Goal: Information Seeking & Learning: Learn about a topic

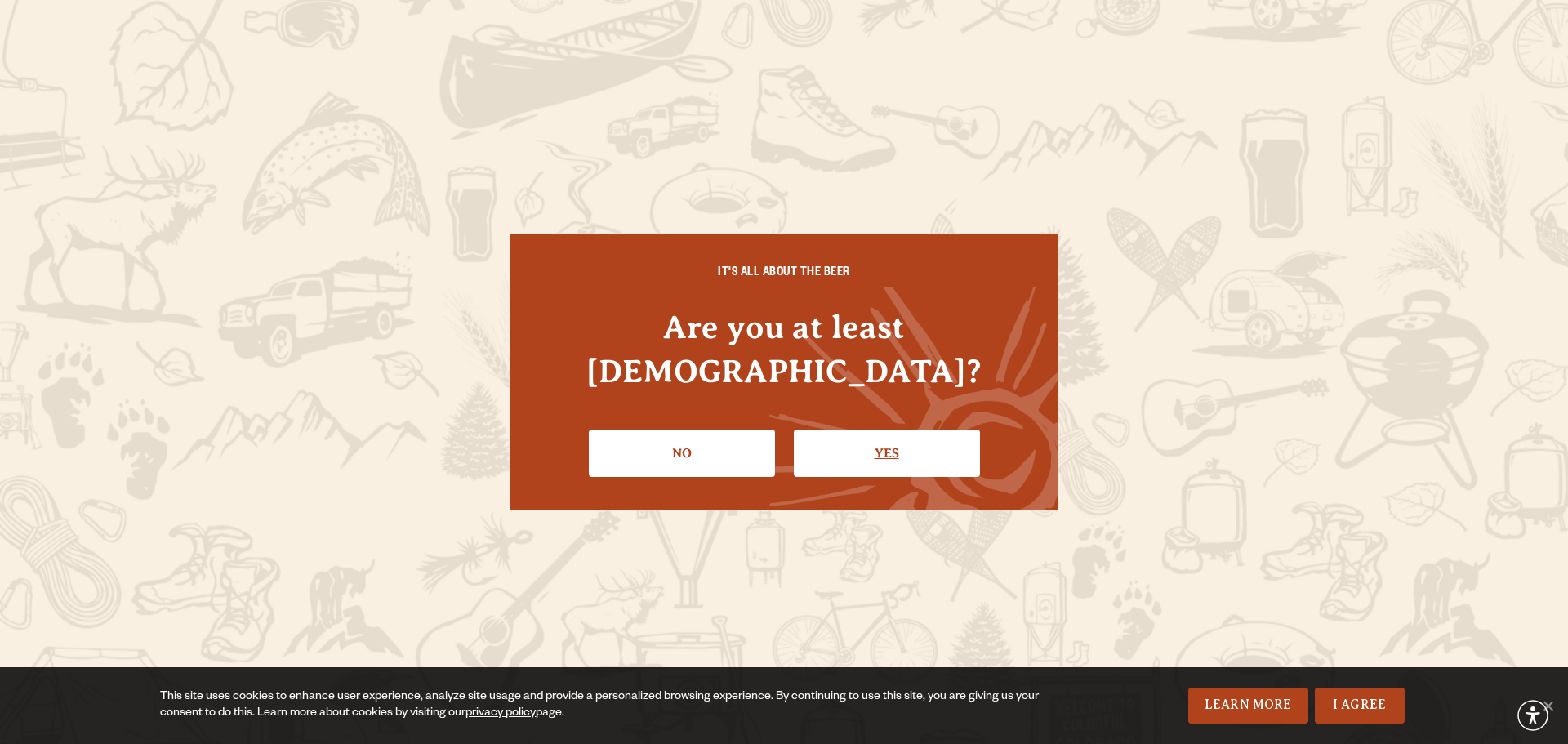
click at [921, 430] on link "Yes" at bounding box center [886, 454] width 186 height 48
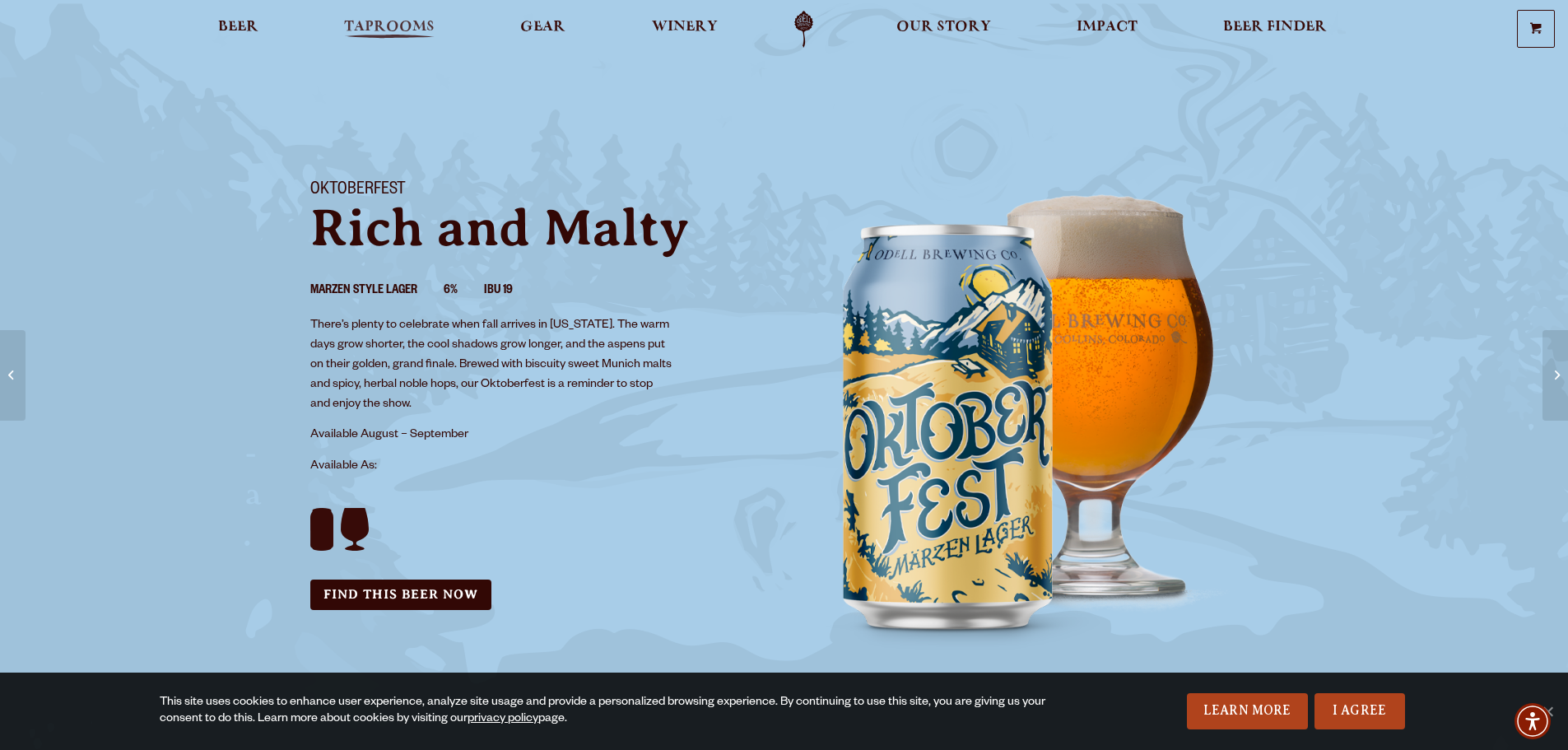
click at [428, 30] on span "Taprooms" at bounding box center [390, 27] width 90 height 13
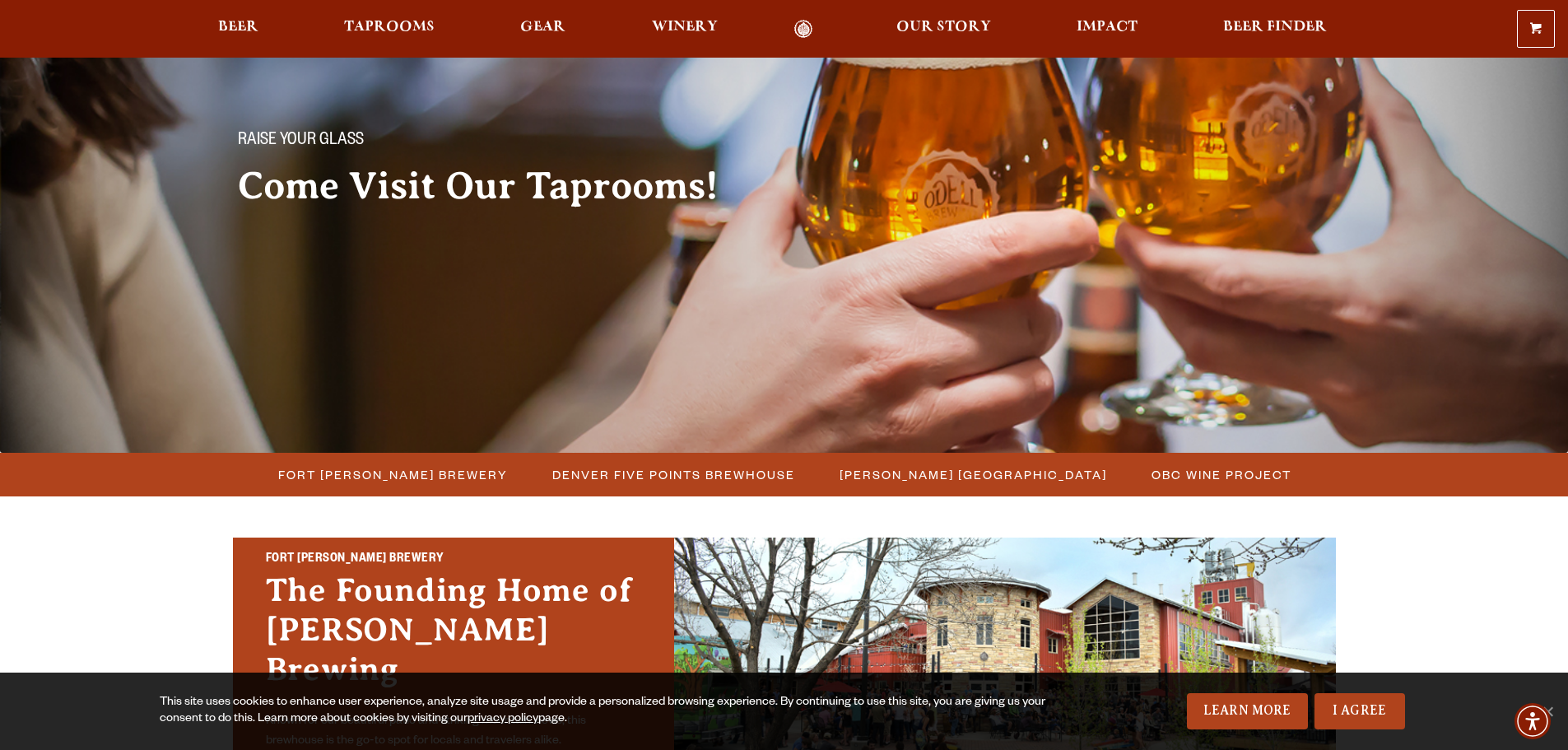
scroll to position [164, 0]
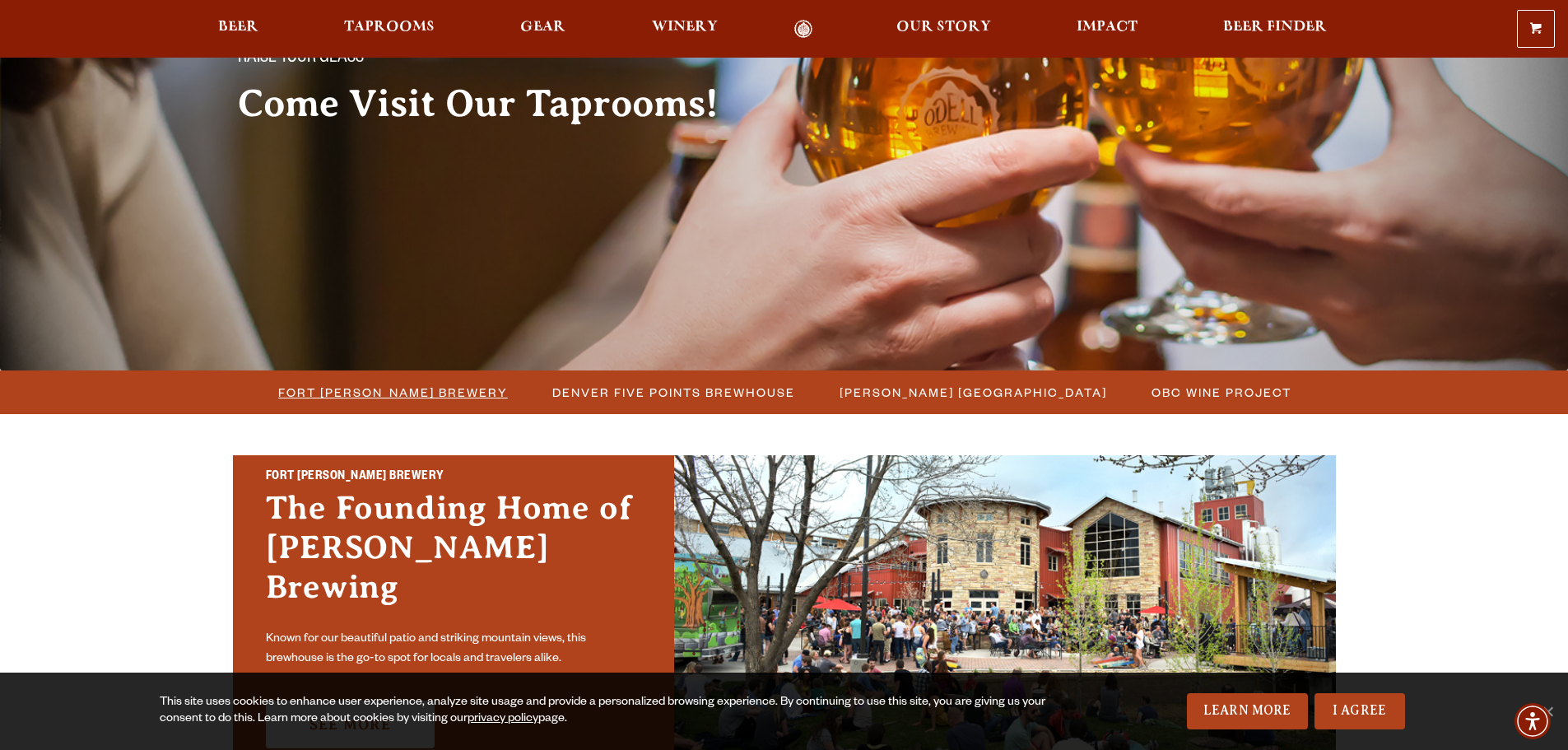
click at [435, 388] on span "Fort [PERSON_NAME] Brewery" at bounding box center [392, 393] width 230 height 24
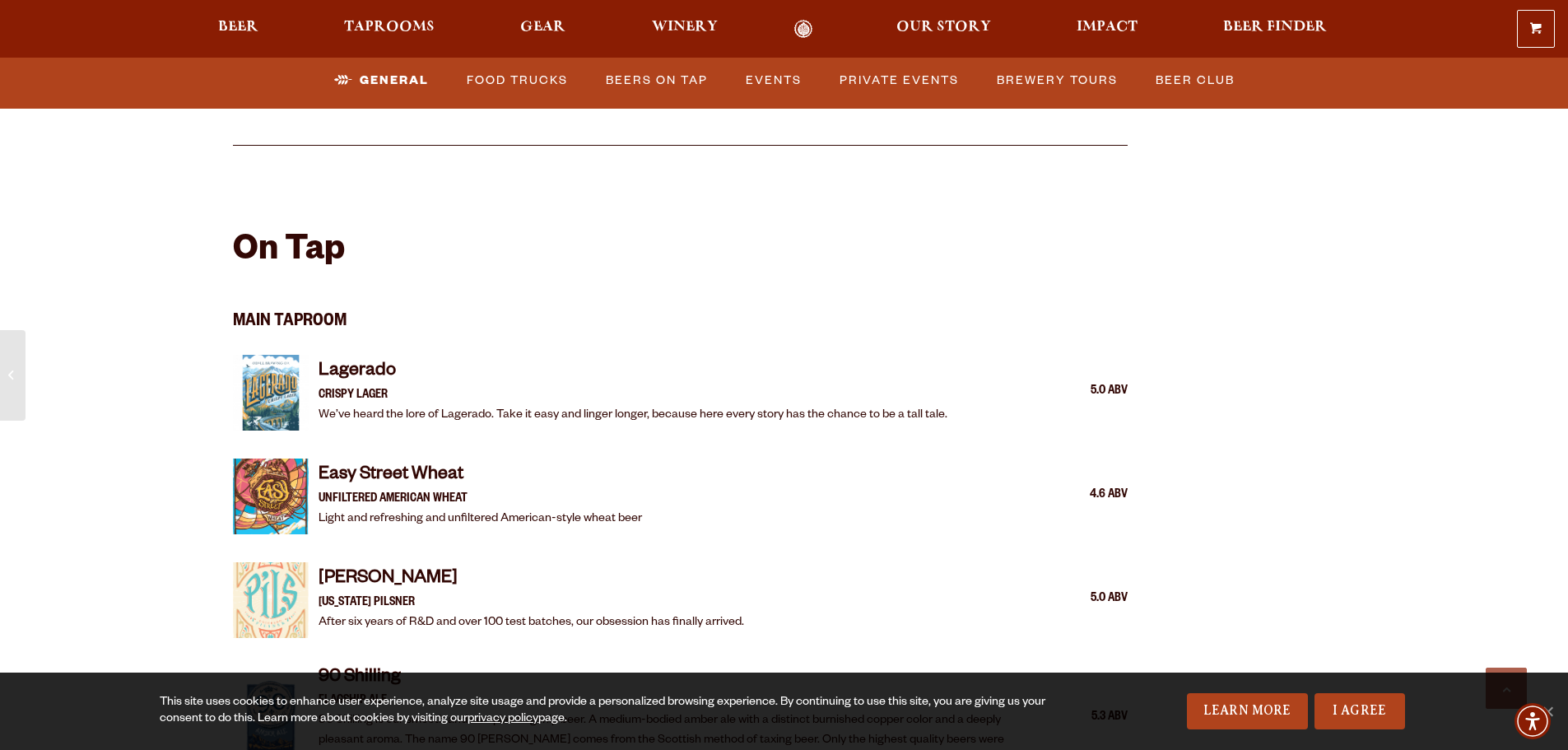
scroll to position [1811, 0]
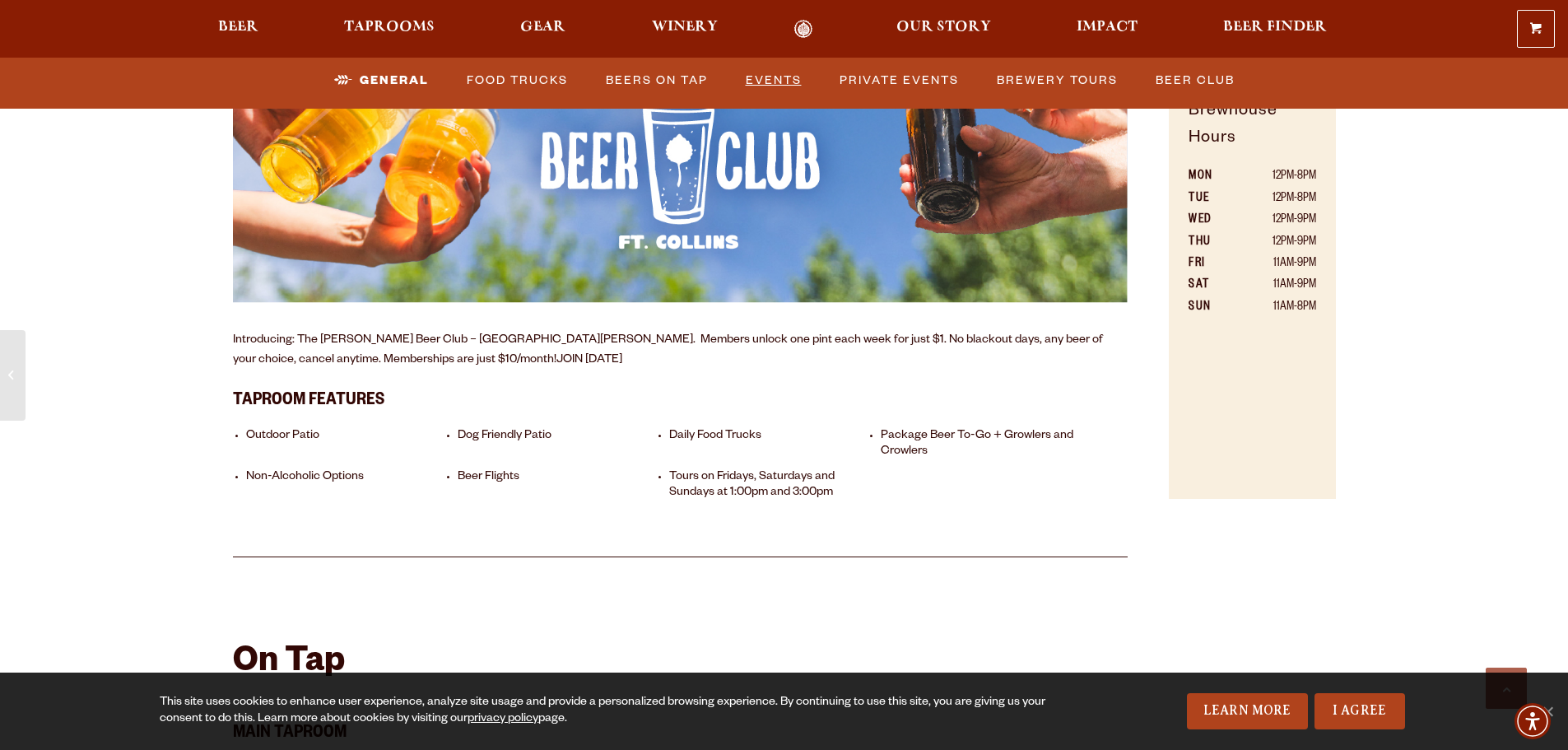
click at [784, 69] on link "Events" at bounding box center [774, 80] width 69 height 38
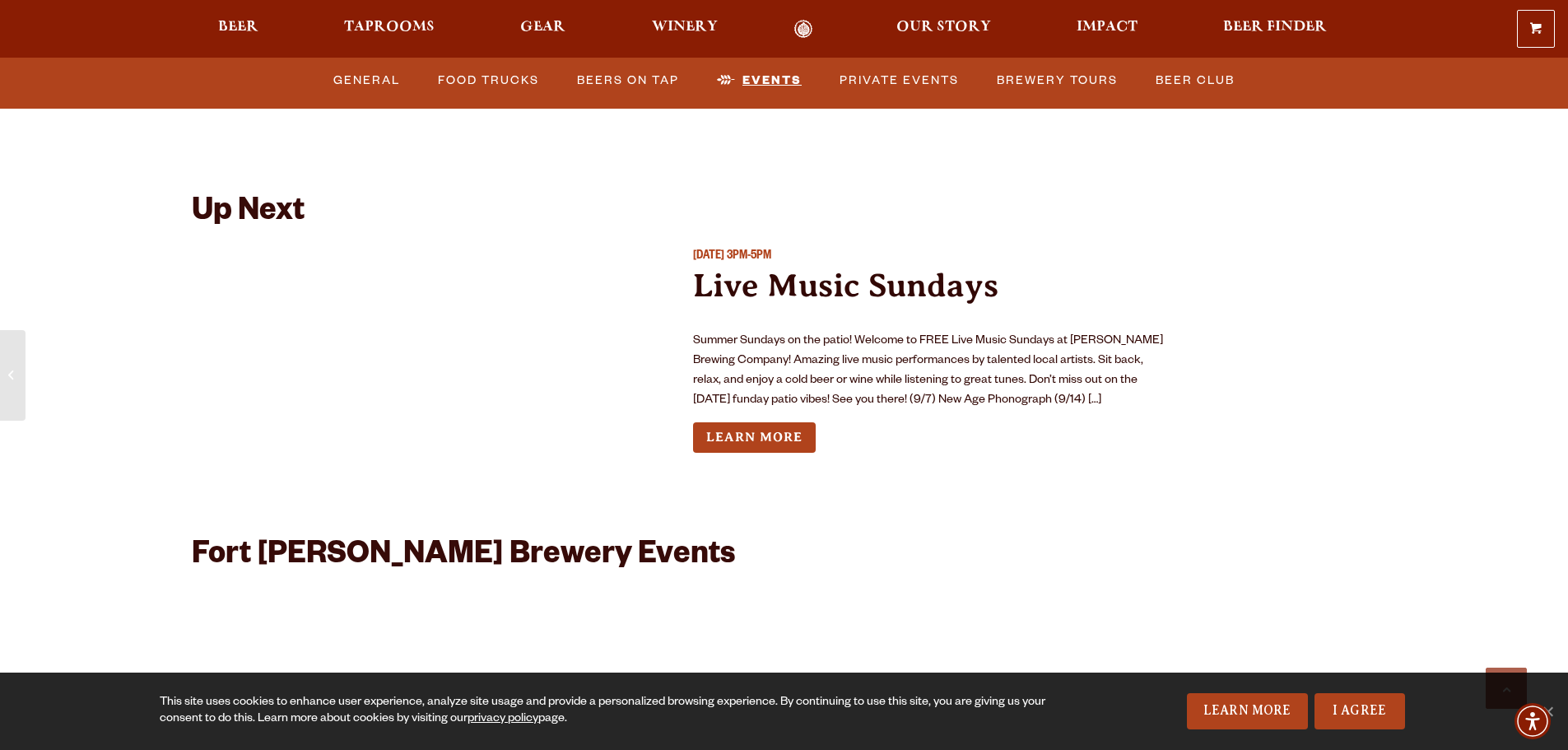
scroll to position [6144, 0]
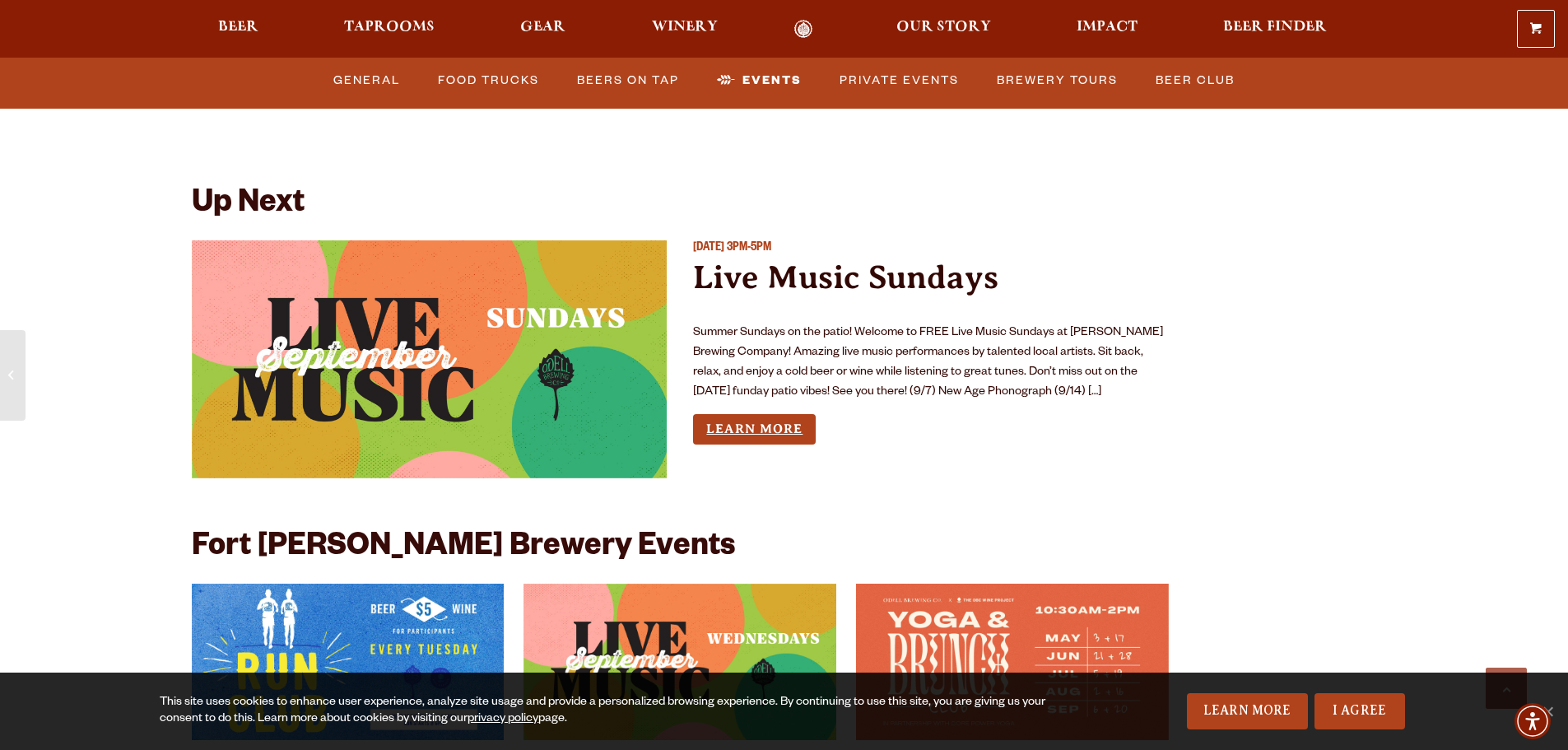
click at [807, 414] on link "Learn More" at bounding box center [754, 429] width 123 height 30
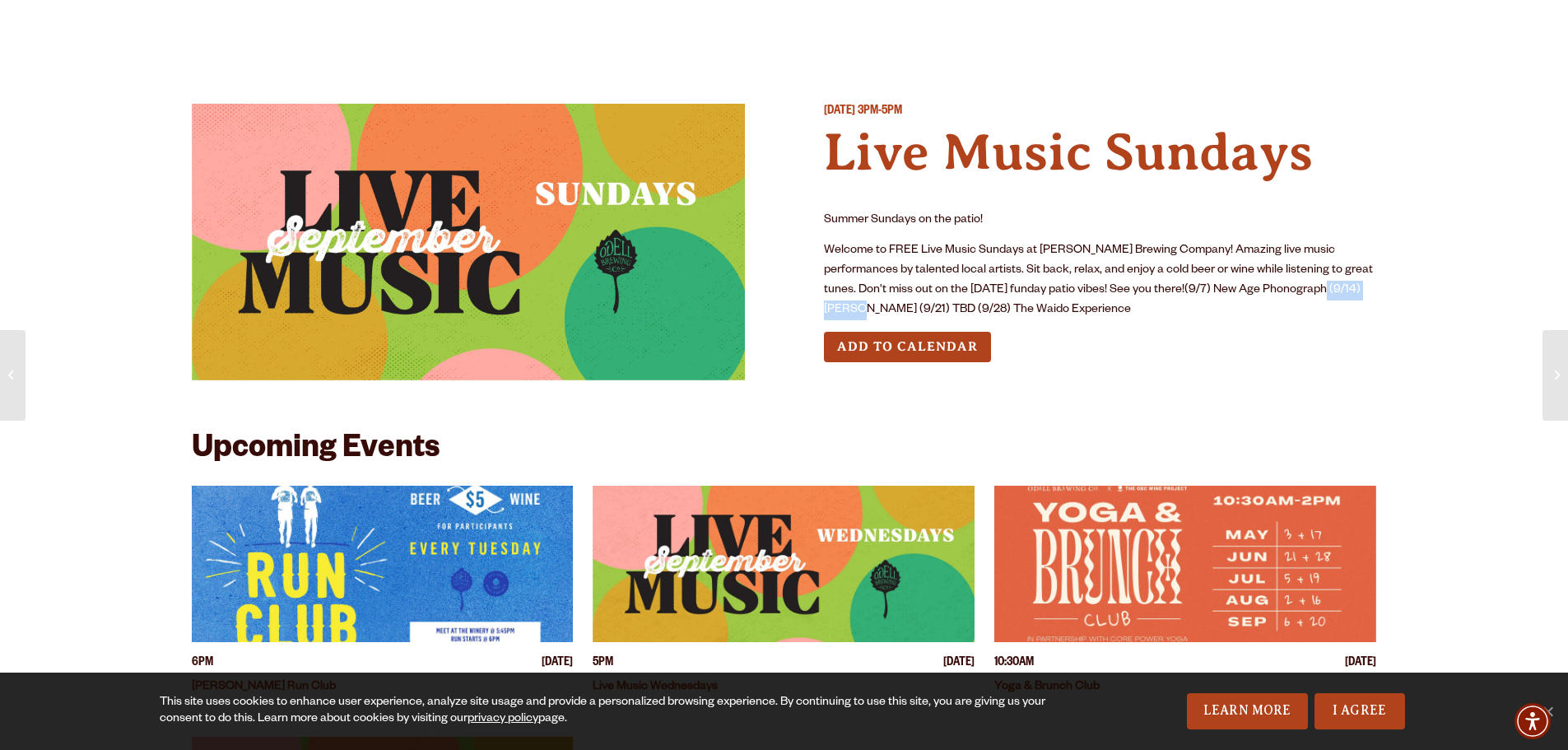
drag, startPoint x: 1268, startPoint y: 292, endPoint x: 1345, endPoint y: 286, distance: 77.2
click at [1345, 286] on p "Welcome to FREE Live Music Sundays at Odell Brewing Company! Amazing live music…" at bounding box center [1100, 281] width 553 height 79
drag, startPoint x: 1122, startPoint y: 288, endPoint x: 1235, endPoint y: 289, distance: 113.0
click at [1235, 289] on p "Welcome to FREE Live Music Sundays at Odell Brewing Company! Amazing live music…" at bounding box center [1100, 281] width 553 height 79
